Goal: Navigation & Orientation: Find specific page/section

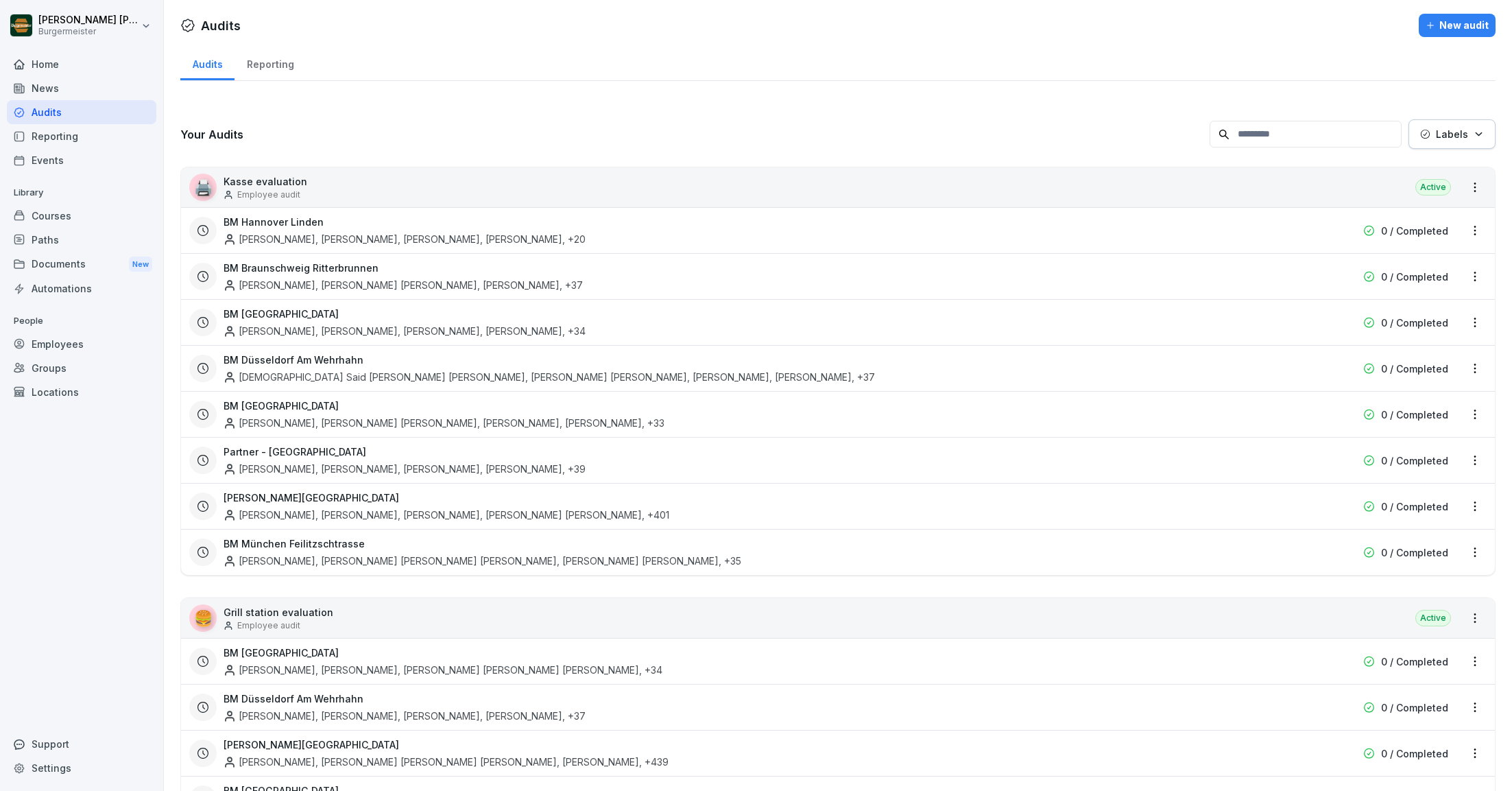
click at [49, 130] on div "Reporting" at bounding box center [81, 136] width 149 height 24
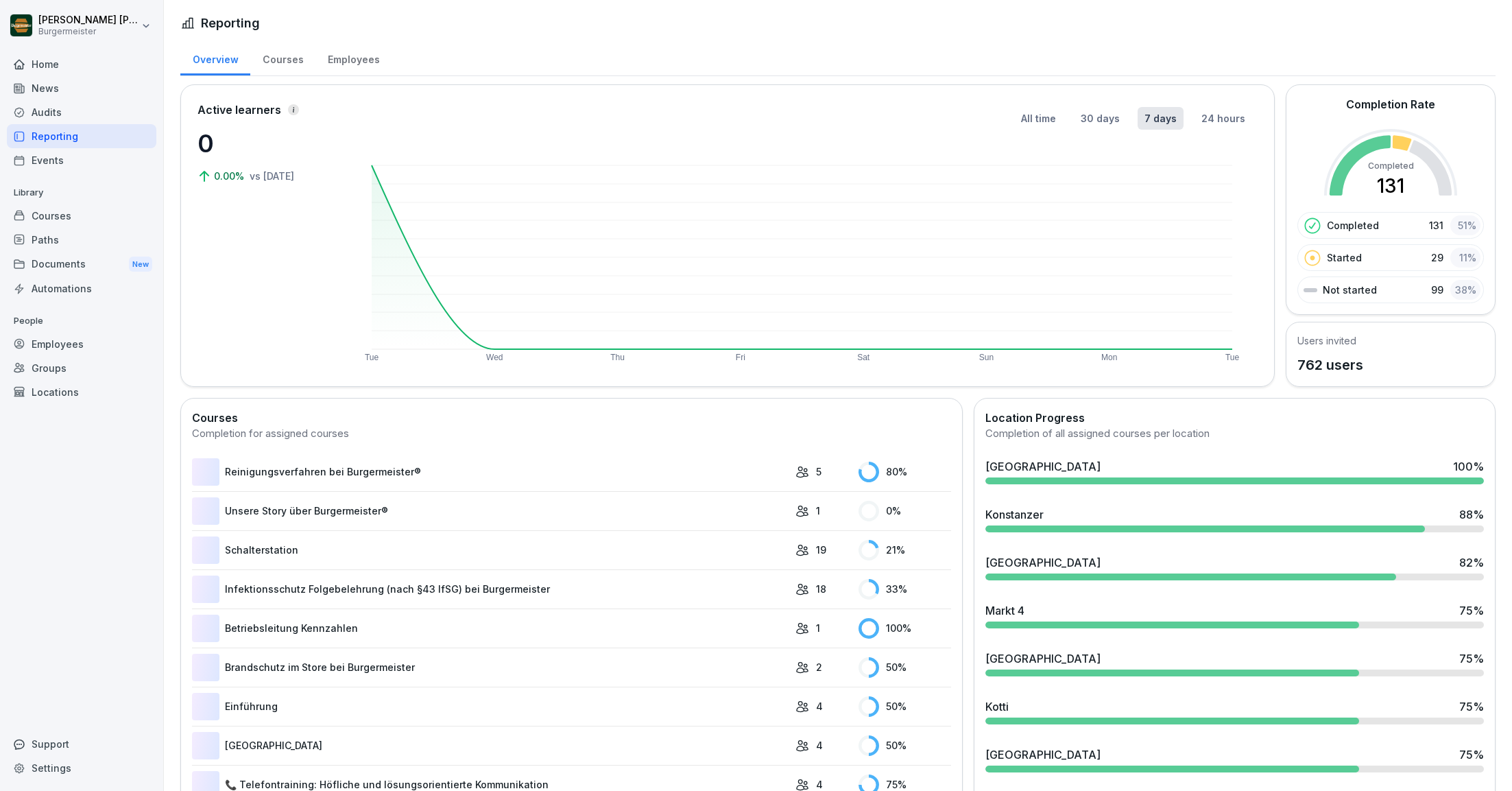
click at [55, 265] on div "Documents New" at bounding box center [81, 264] width 149 height 25
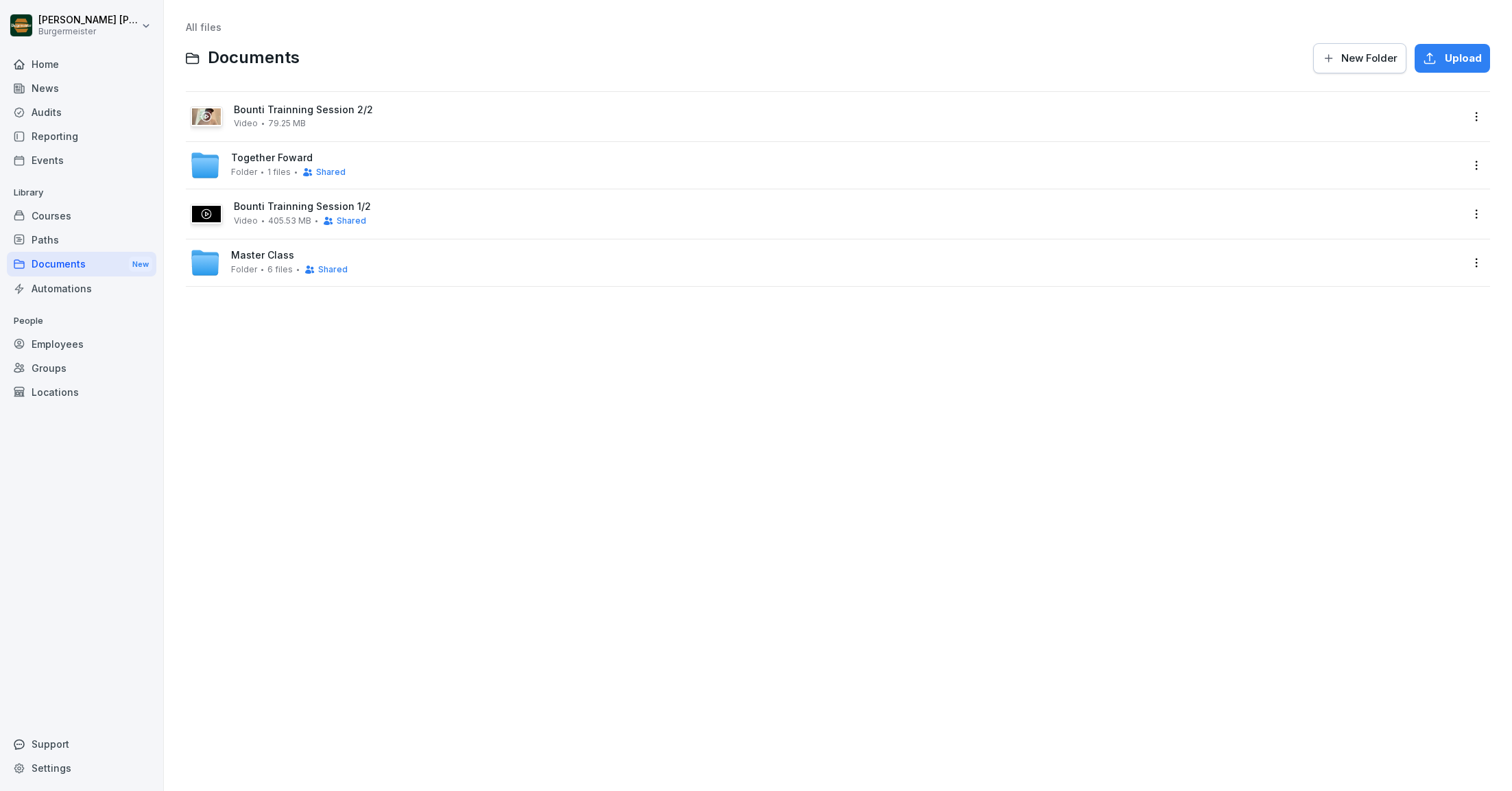
click at [62, 292] on div "Automations" at bounding box center [81, 288] width 149 height 24
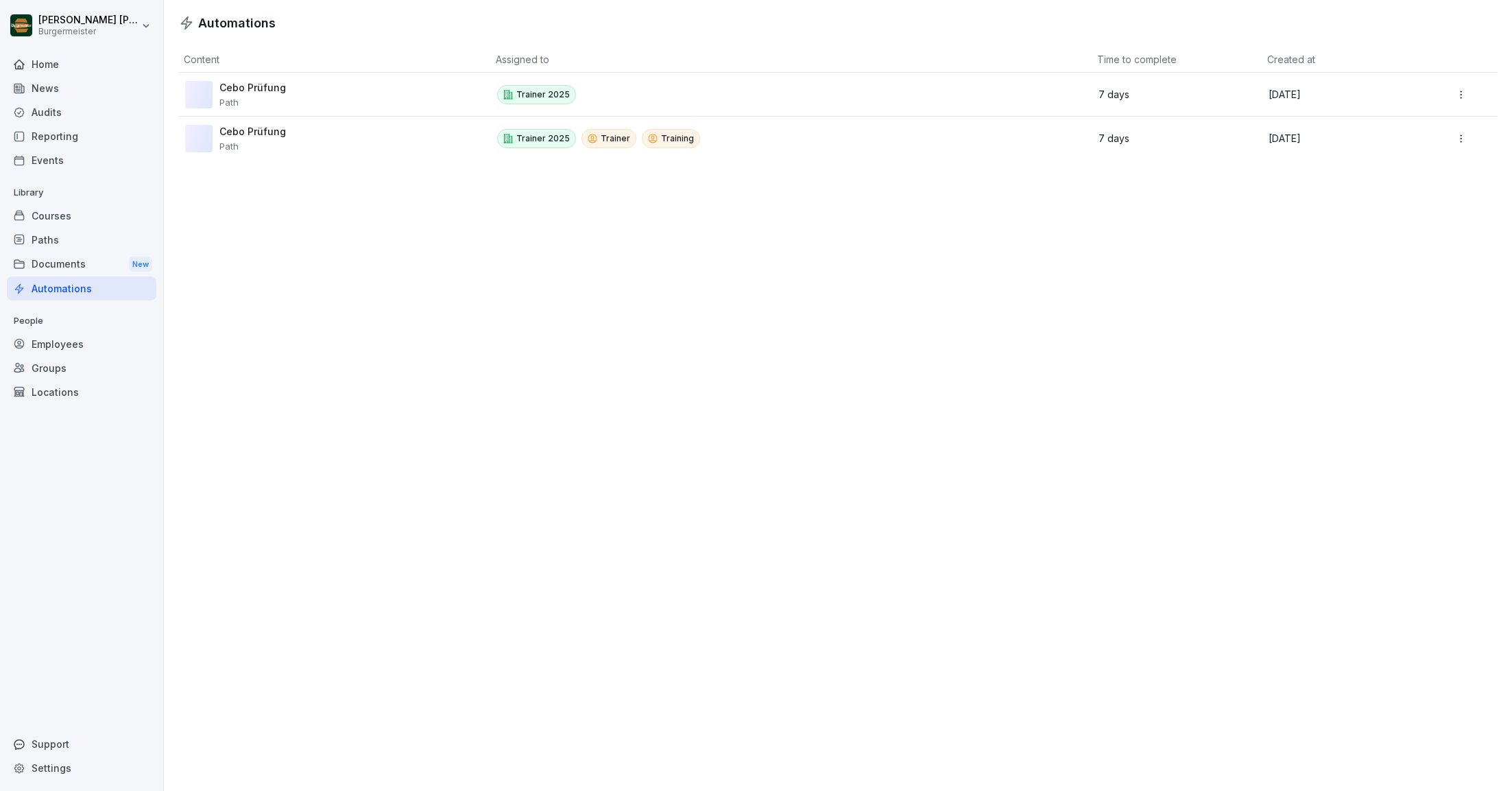
click at [67, 341] on div "Employees" at bounding box center [81, 344] width 149 height 24
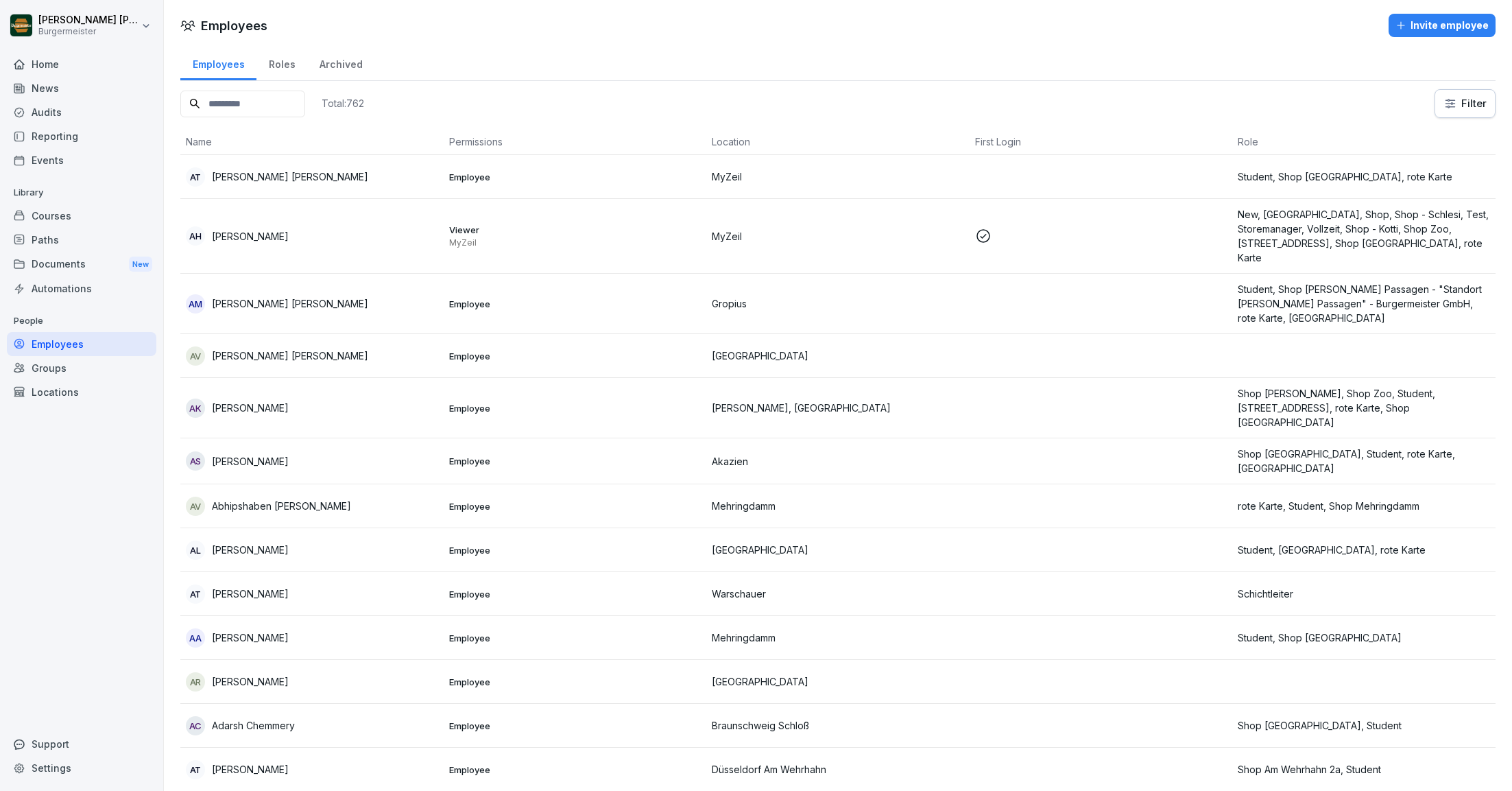
click at [45, 371] on div "Groups" at bounding box center [81, 368] width 149 height 24
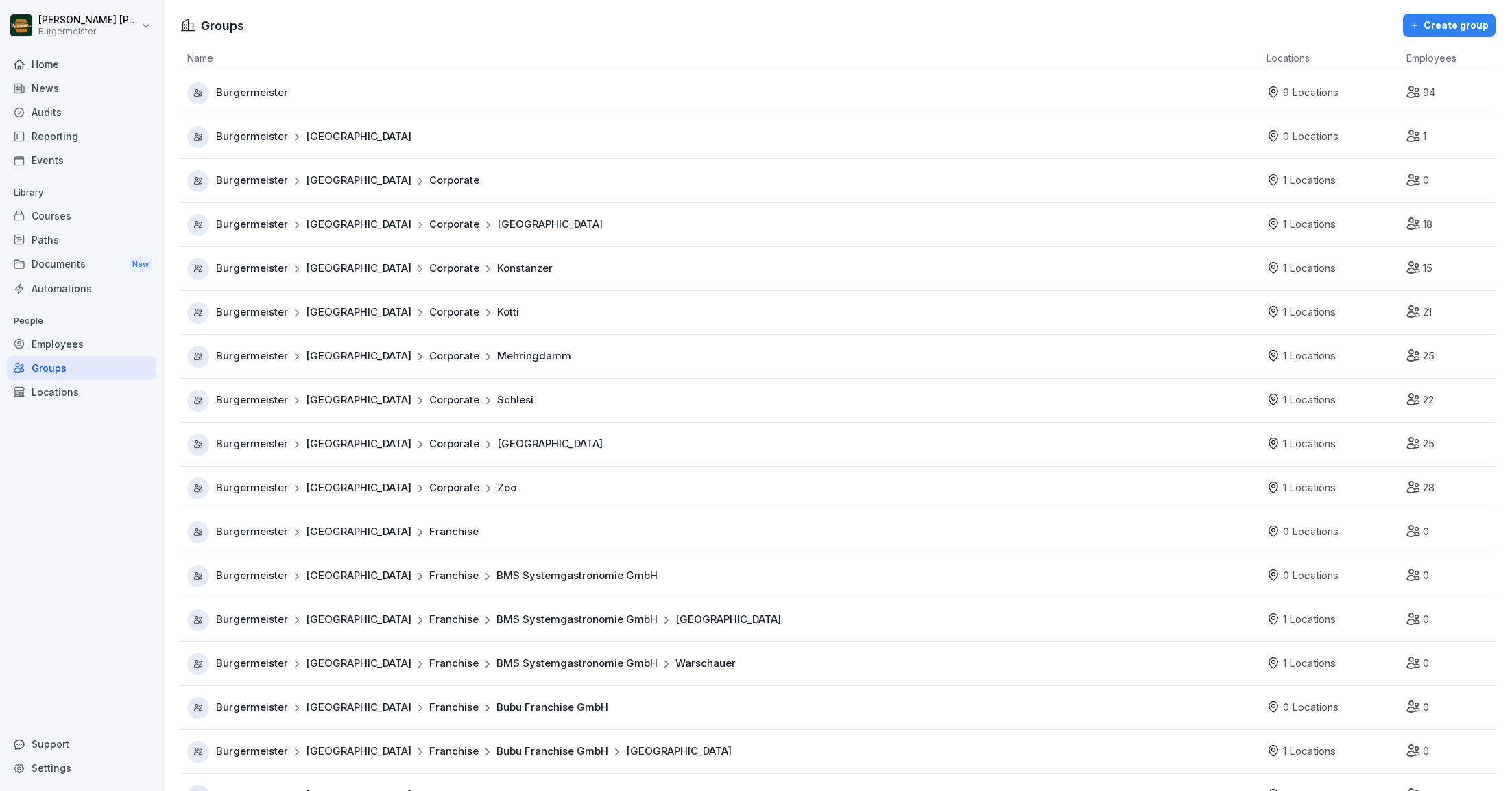
click at [51, 388] on div "Locations" at bounding box center [81, 392] width 149 height 24
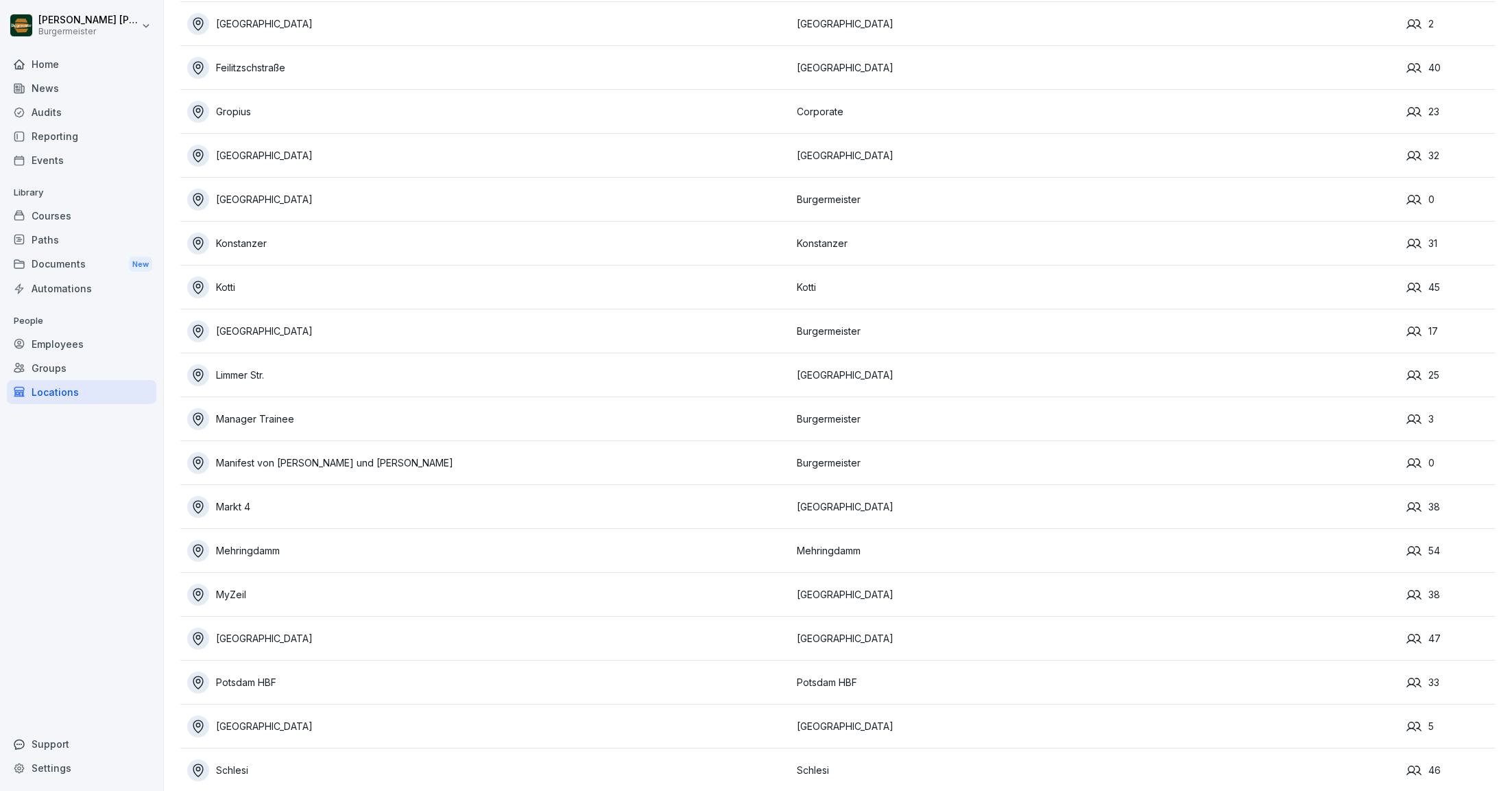
scroll to position [476, 0]
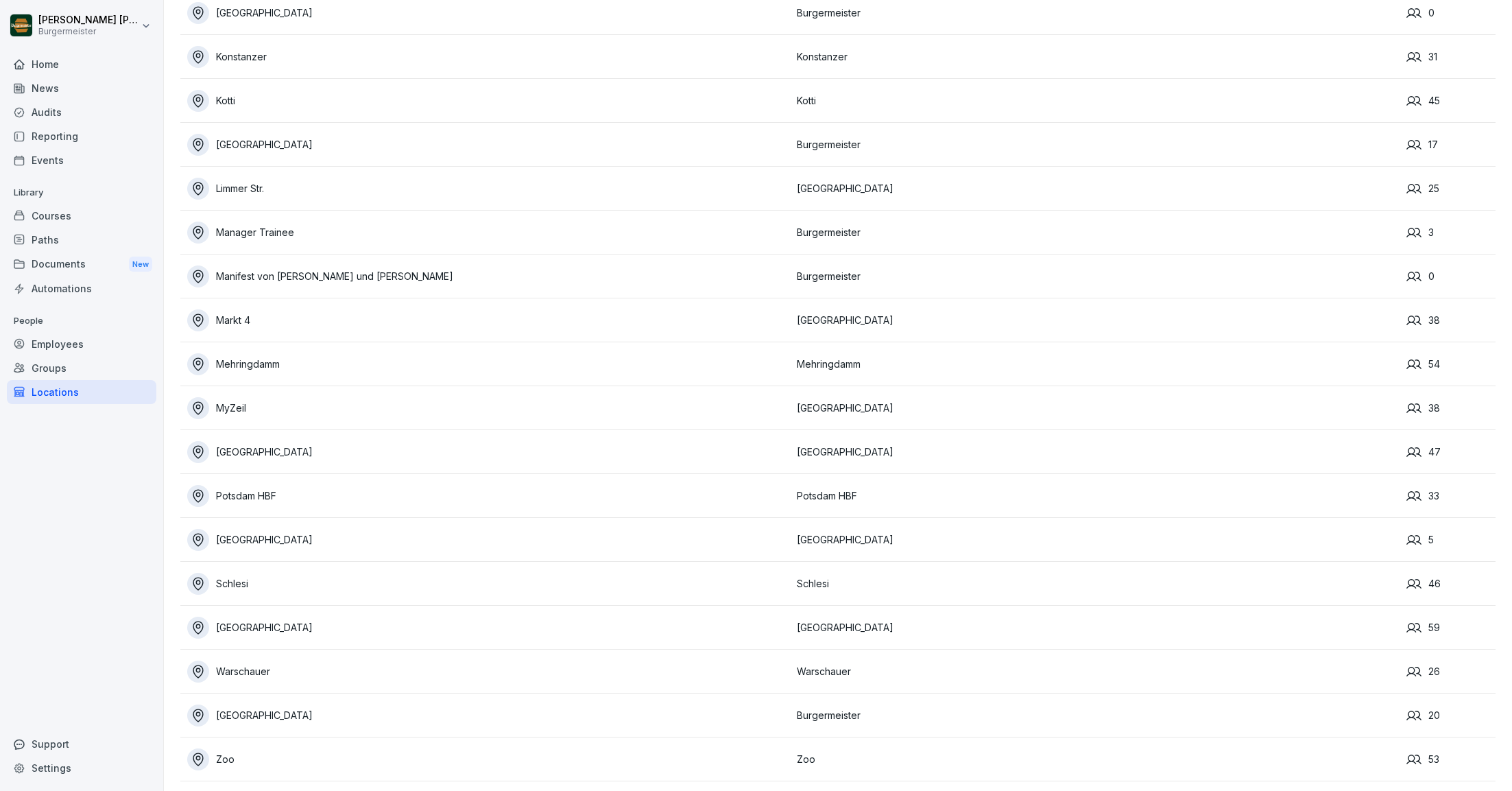
click at [465, 673] on div "Warschauer" at bounding box center [489, 672] width 602 height 22
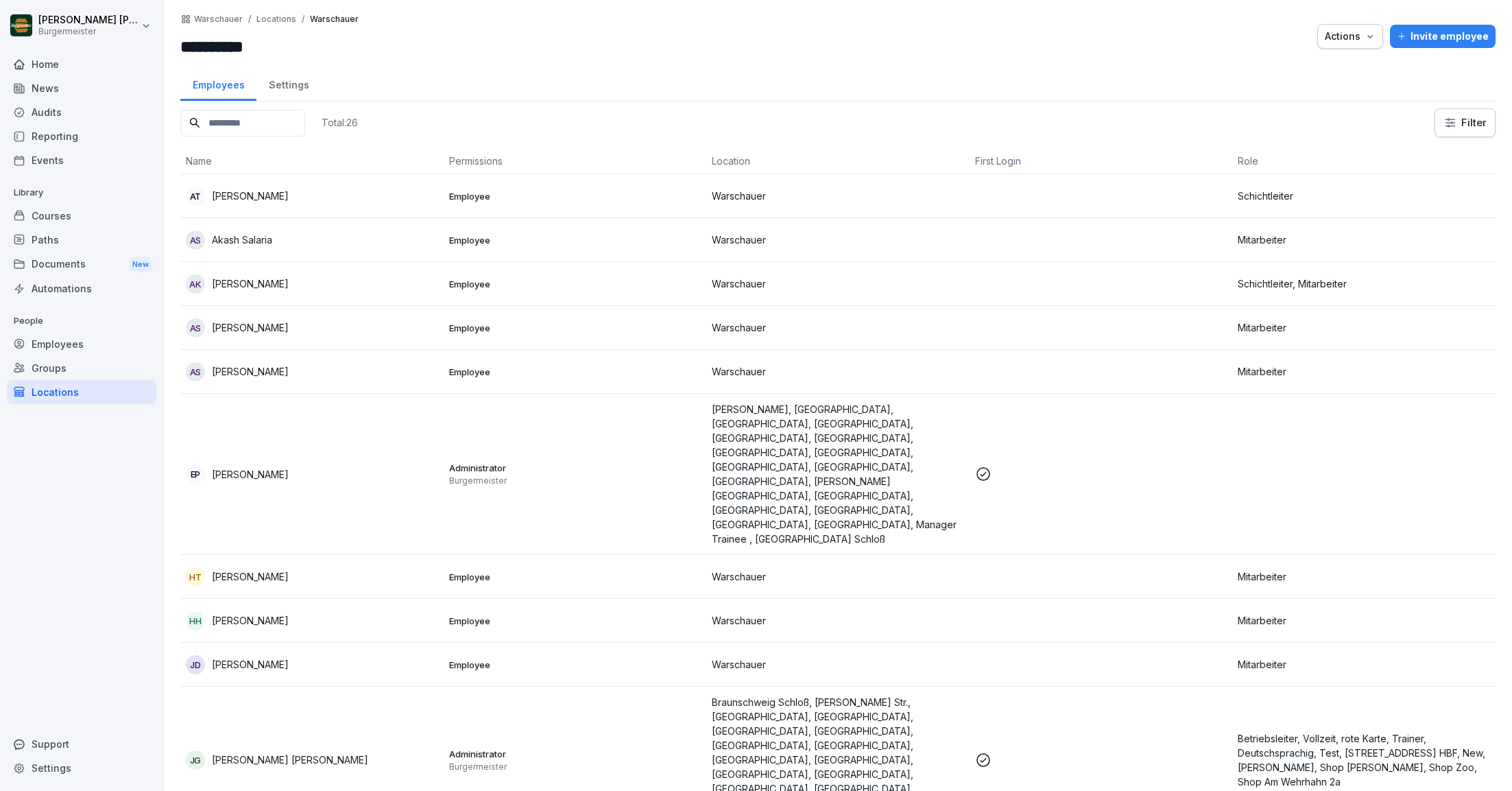
click at [47, 64] on div "Home" at bounding box center [81, 64] width 149 height 24
